Goal: Navigation & Orientation: Find specific page/section

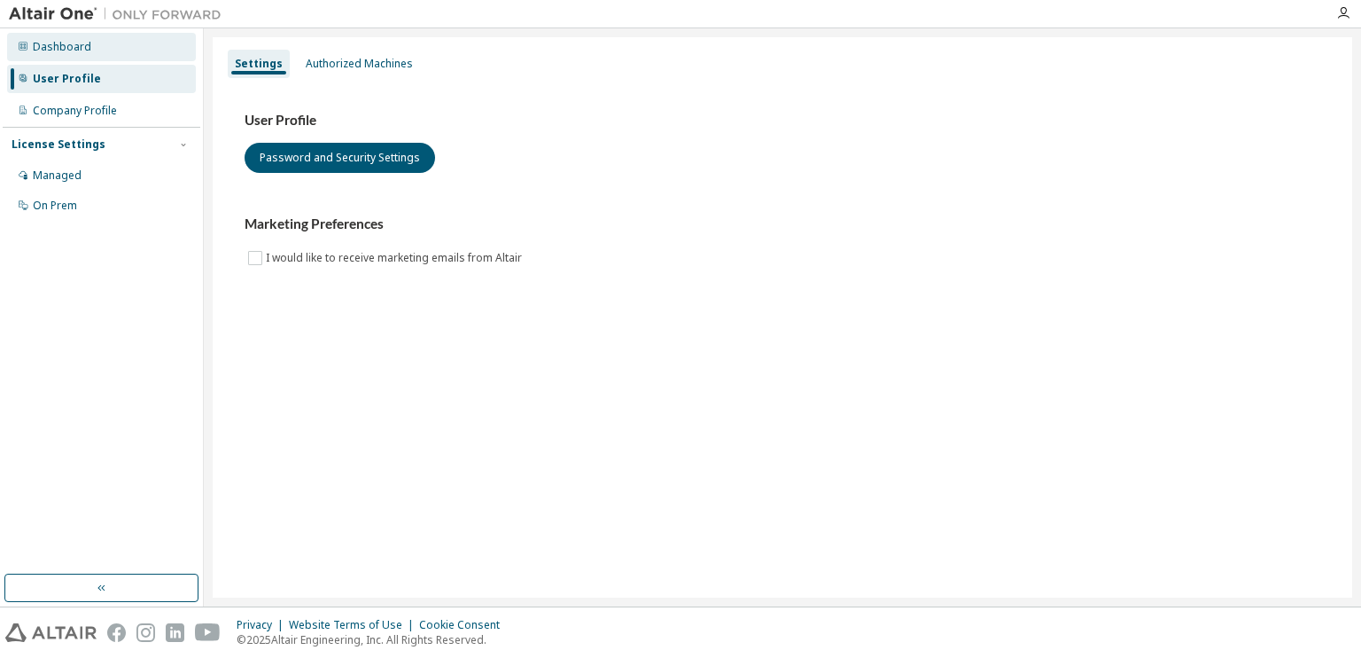
click at [64, 42] on div "Dashboard" at bounding box center [62, 47] width 59 height 14
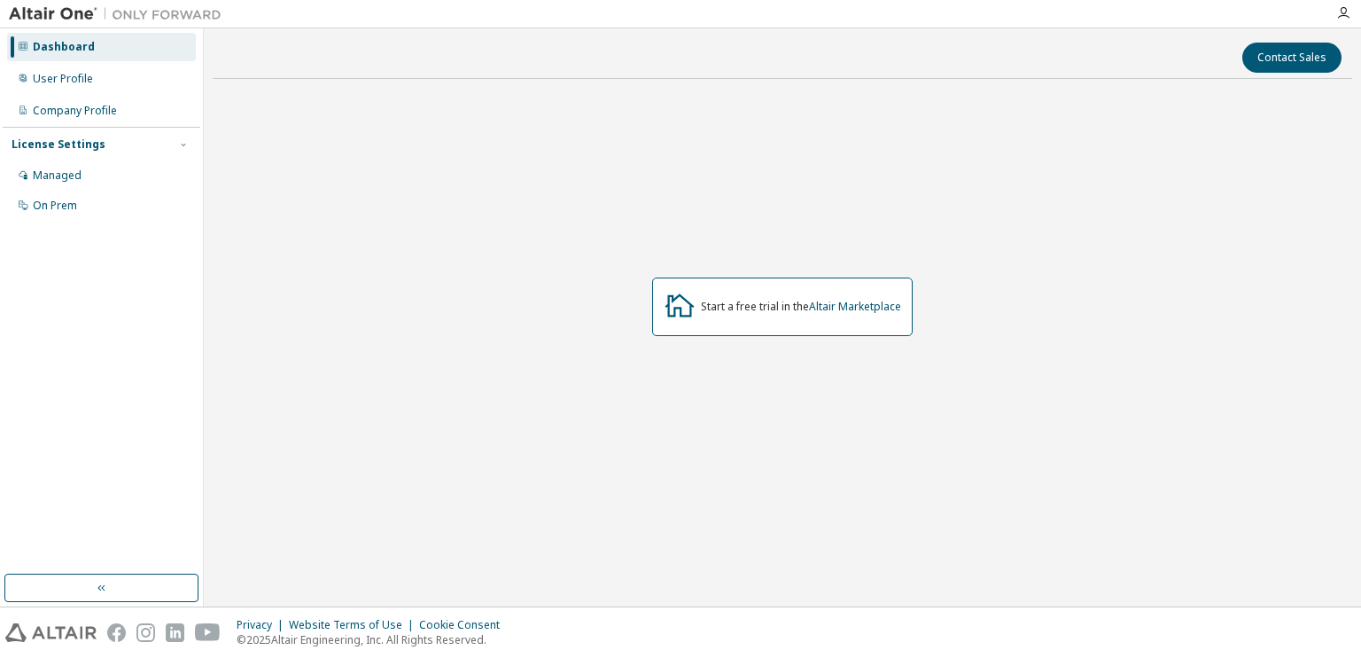
click at [70, 17] on img at bounding box center [120, 14] width 222 height 18
click at [71, 109] on div "Company Profile" at bounding box center [75, 111] width 84 height 14
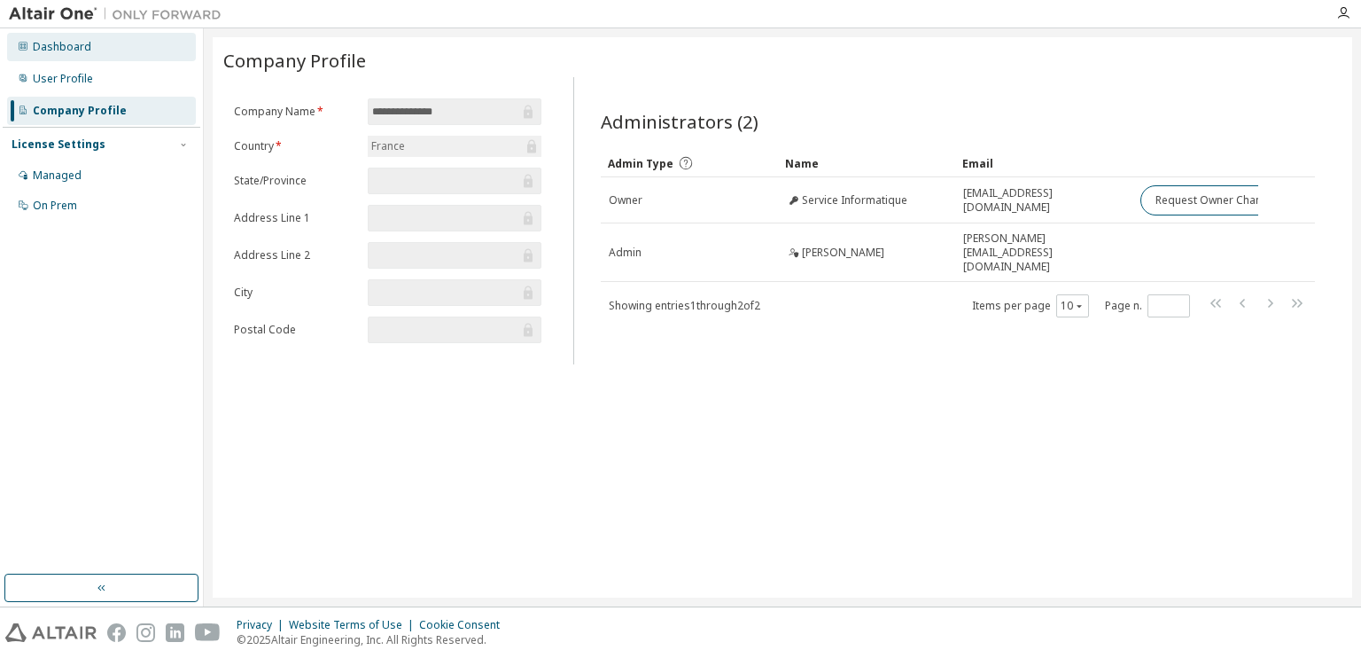
click at [76, 52] on div "Dashboard" at bounding box center [62, 47] width 59 height 14
